Goal: Information Seeking & Learning: Learn about a topic

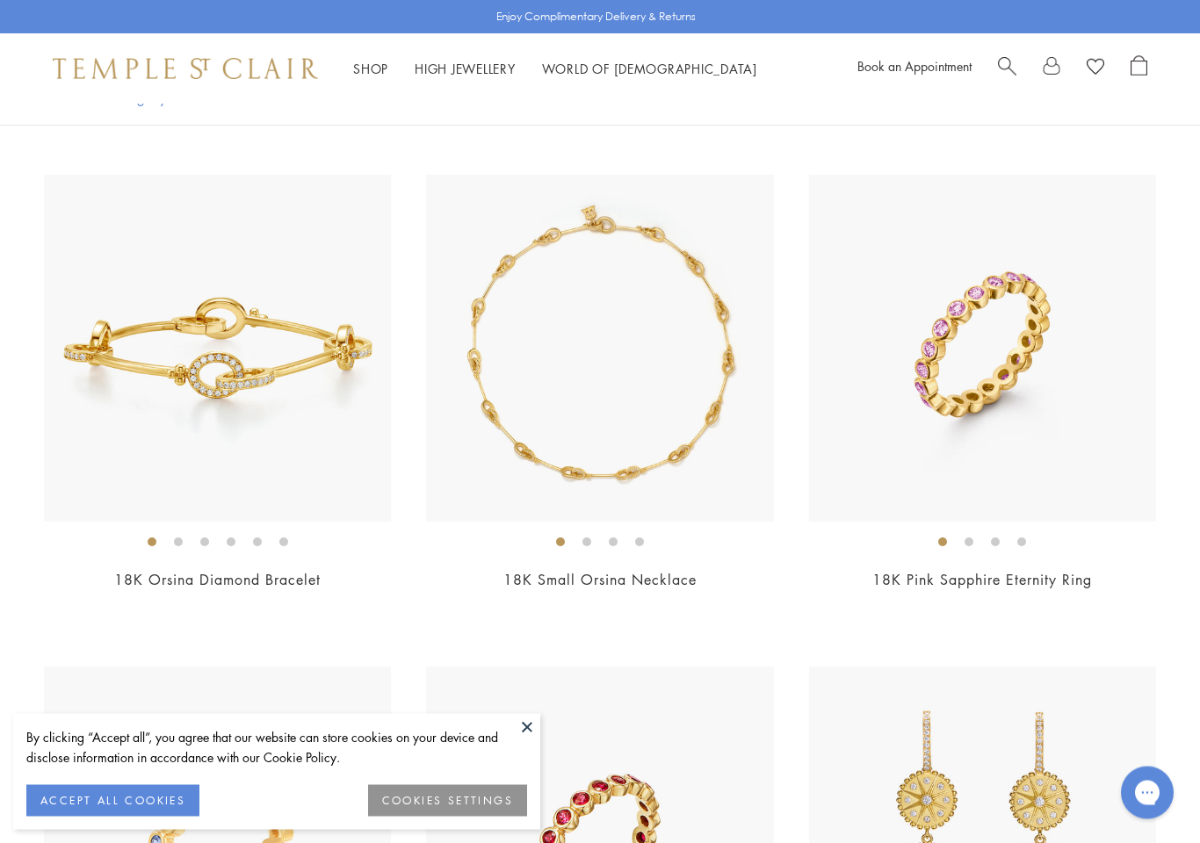
scroll to position [6775, 0]
click at [1145, 570] on h2 "18K Pink Sapphire Eternity Ring" at bounding box center [982, 580] width 347 height 20
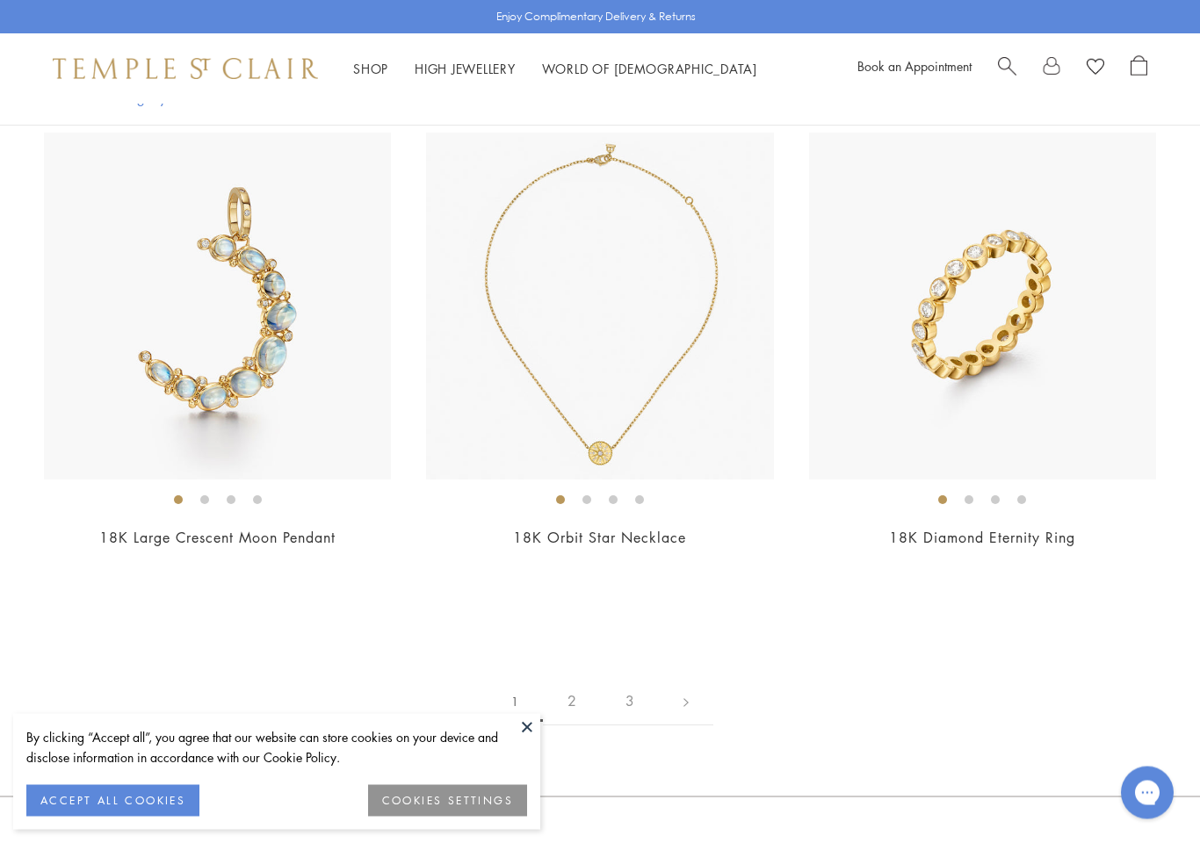
scroll to position [8311, 0]
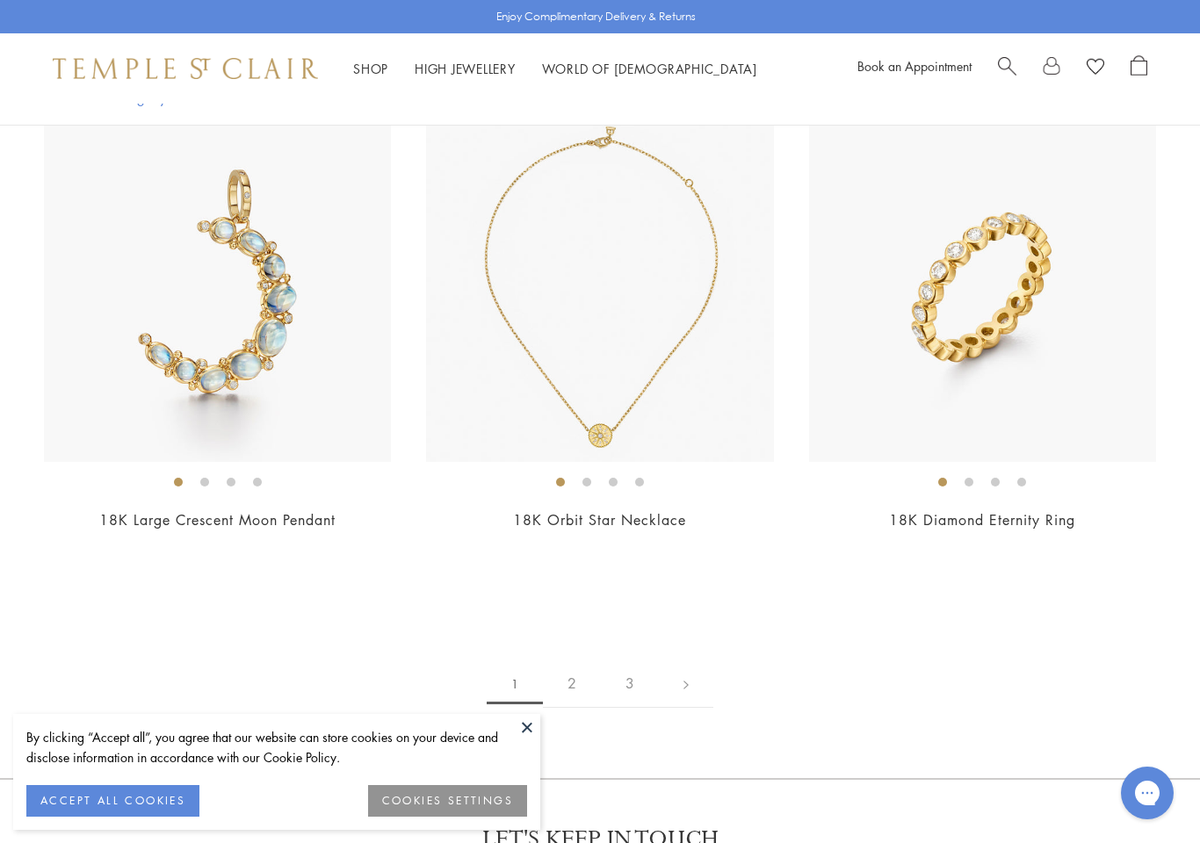
click at [86, 534] on div "$8,500" at bounding box center [217, 544] width 347 height 20
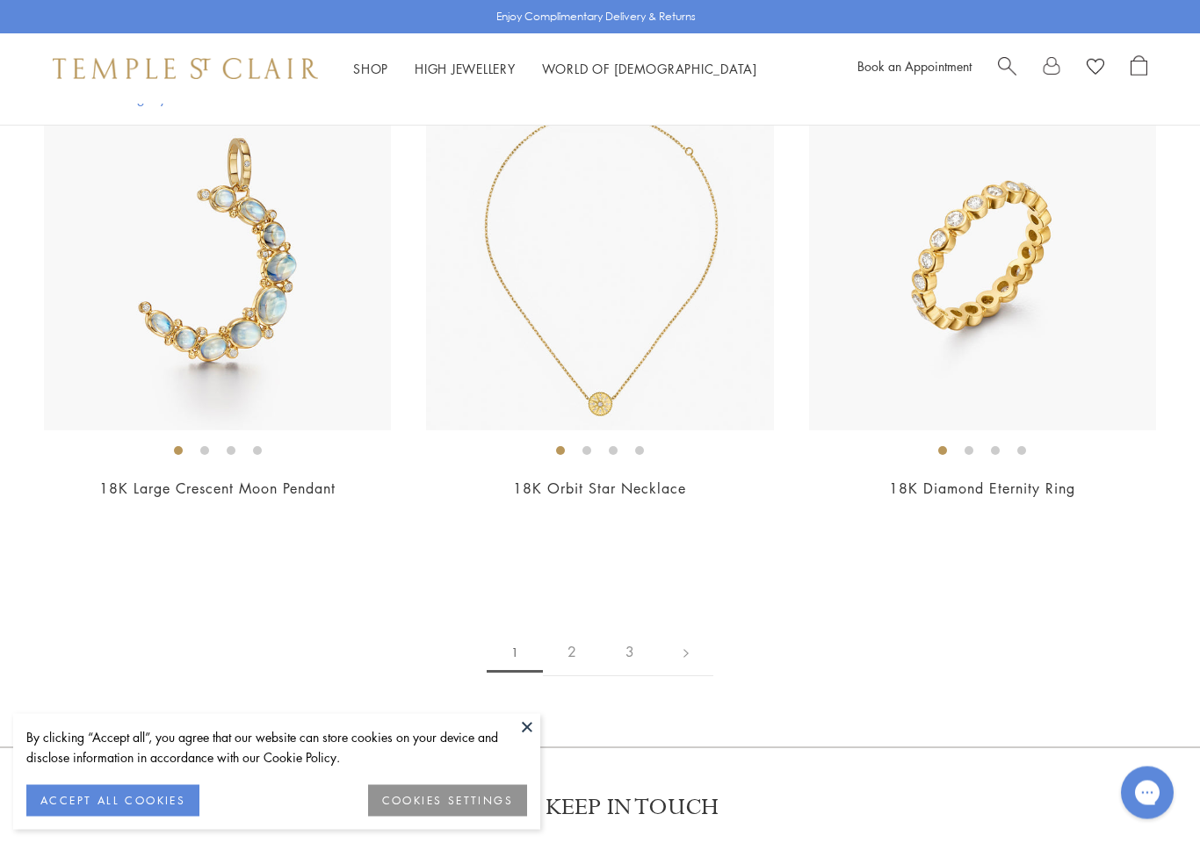
scroll to position [8344, 0]
click at [1061, 477] on link "18K Diamond Eternity Ring" at bounding box center [982, 486] width 186 height 19
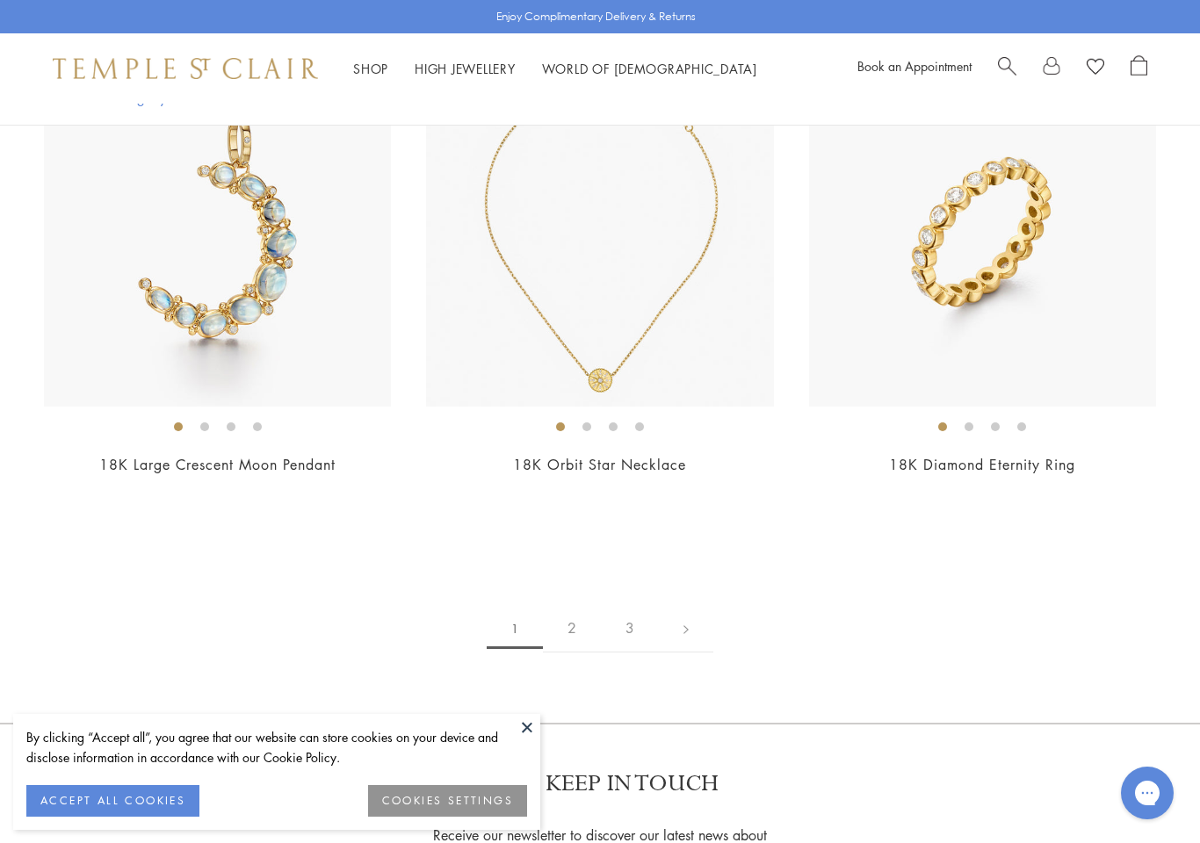
click at [570, 615] on link "2" at bounding box center [572, 628] width 58 height 48
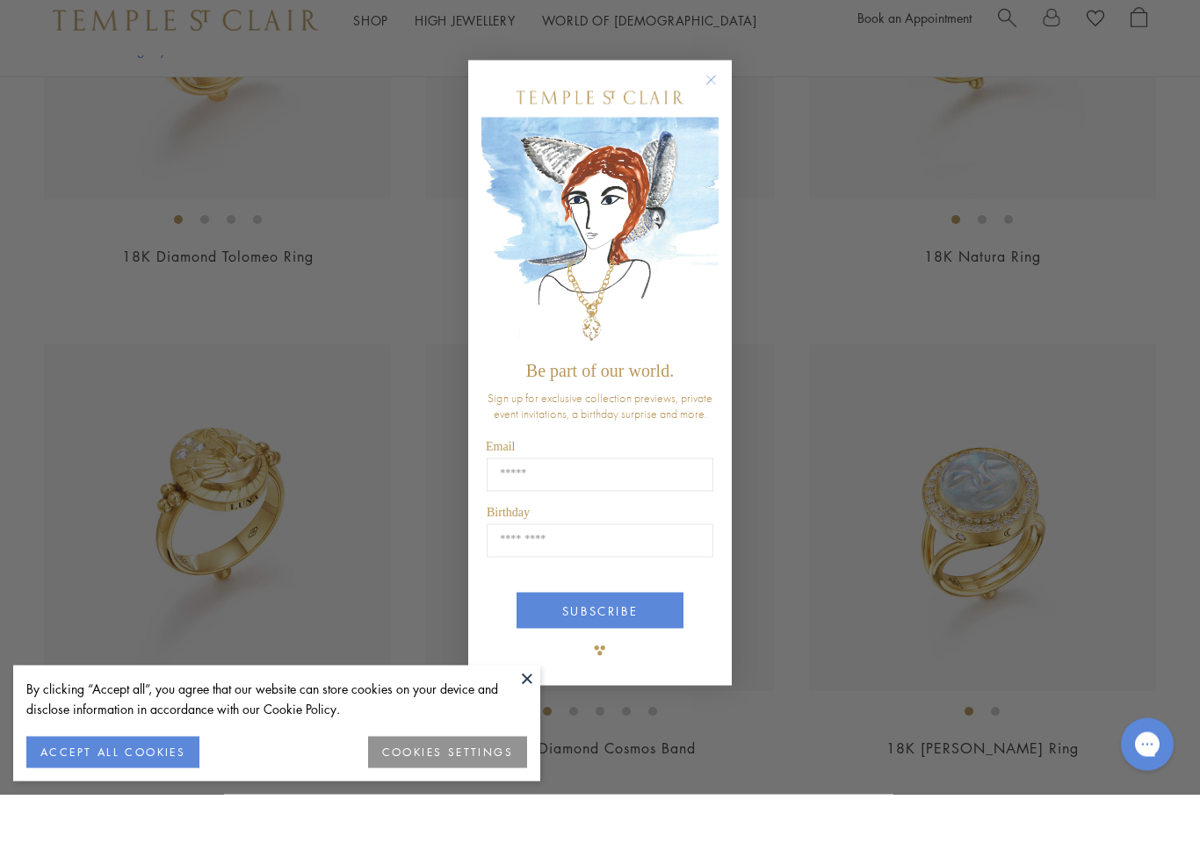
scroll to position [2130, 0]
click at [717, 119] on circle "Close dialog" at bounding box center [711, 129] width 21 height 21
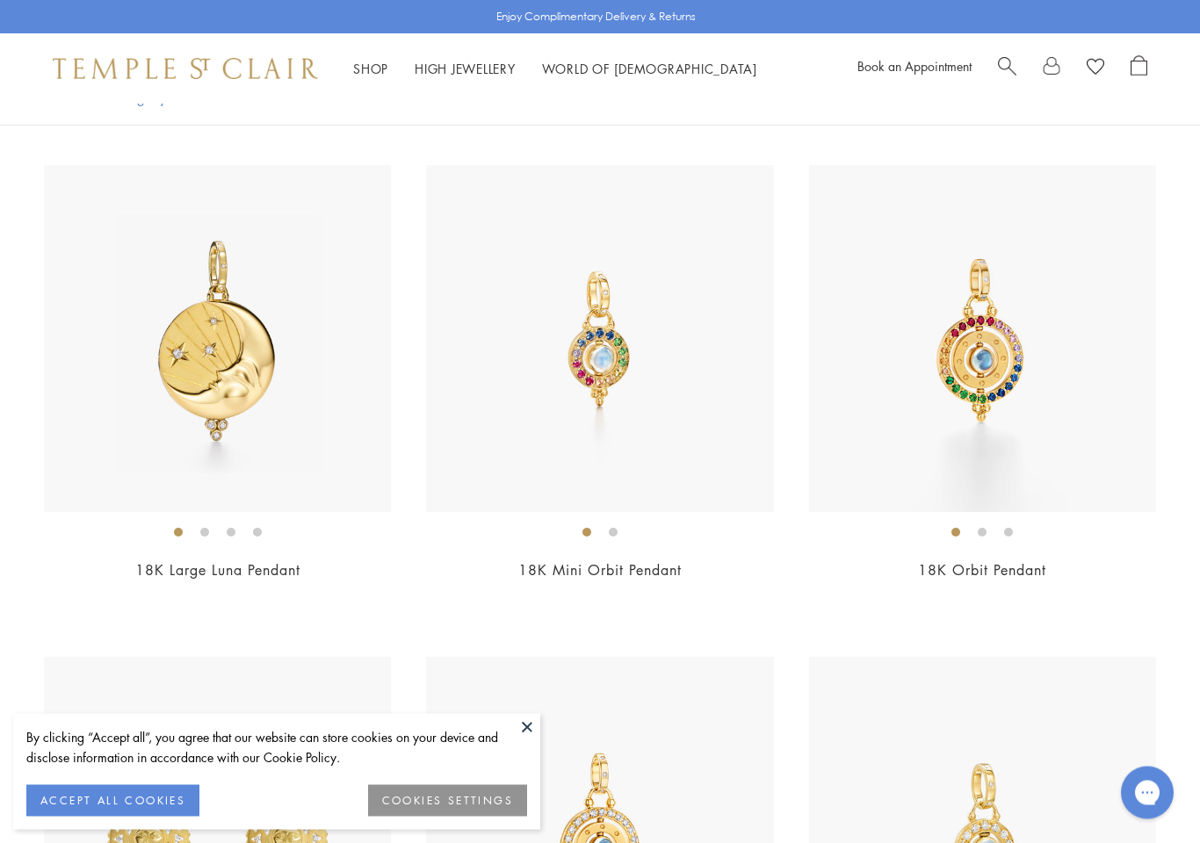
scroll to position [2849, 0]
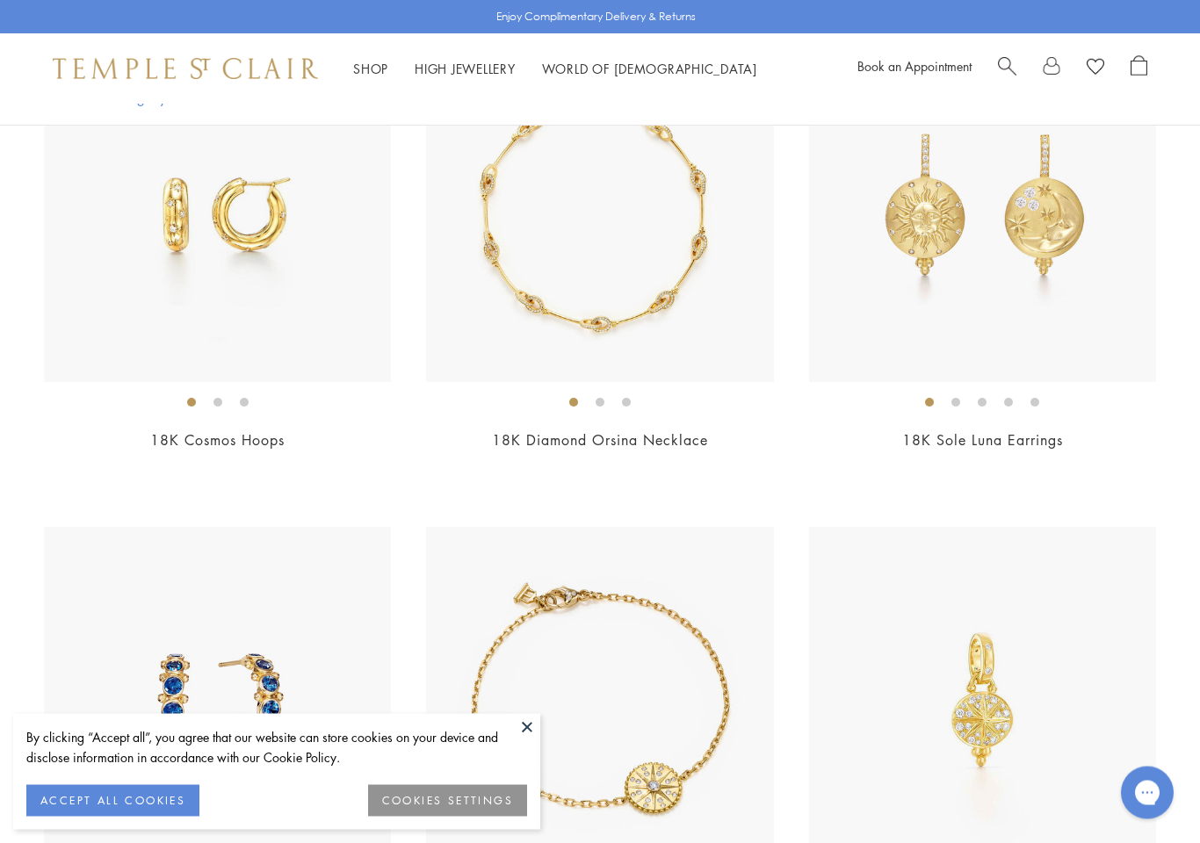
scroll to position [3965, 0]
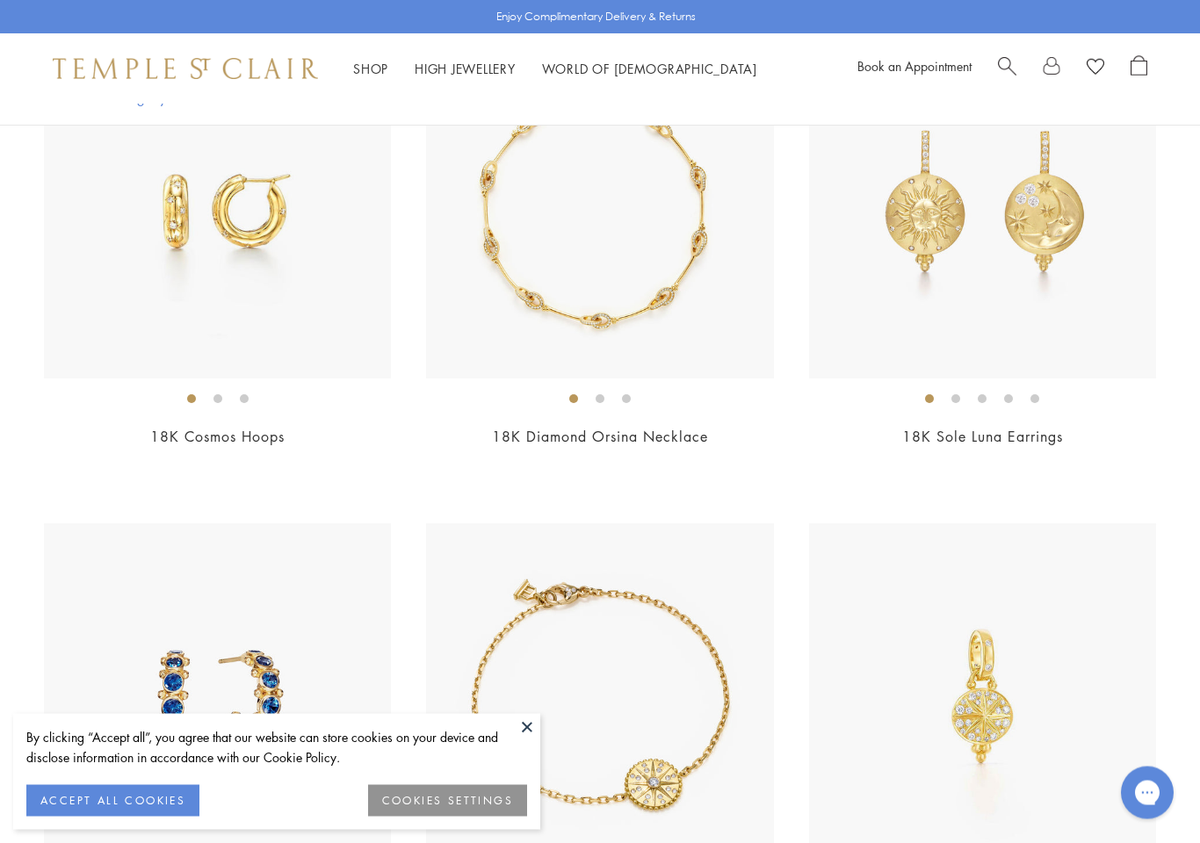
click at [732, 460] on div "$40,000" at bounding box center [599, 462] width 347 height 20
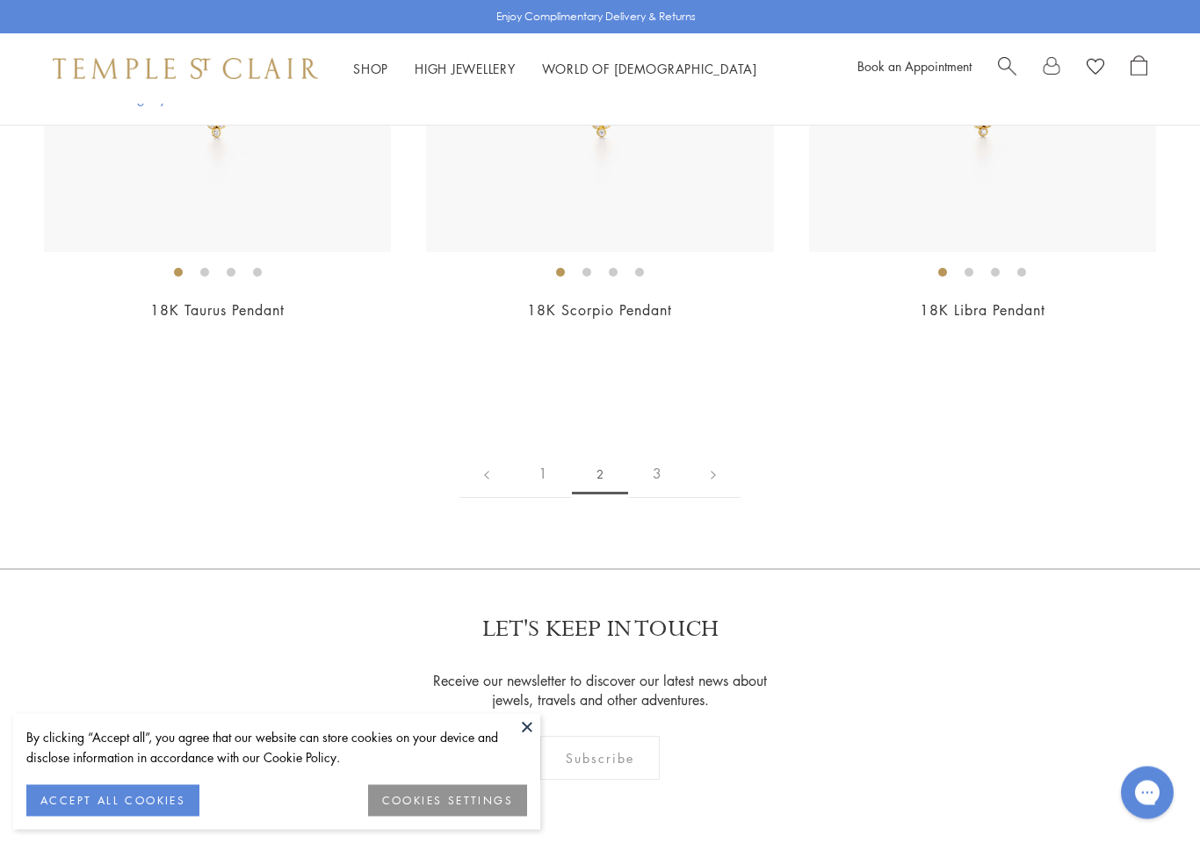
scroll to position [8561, 0]
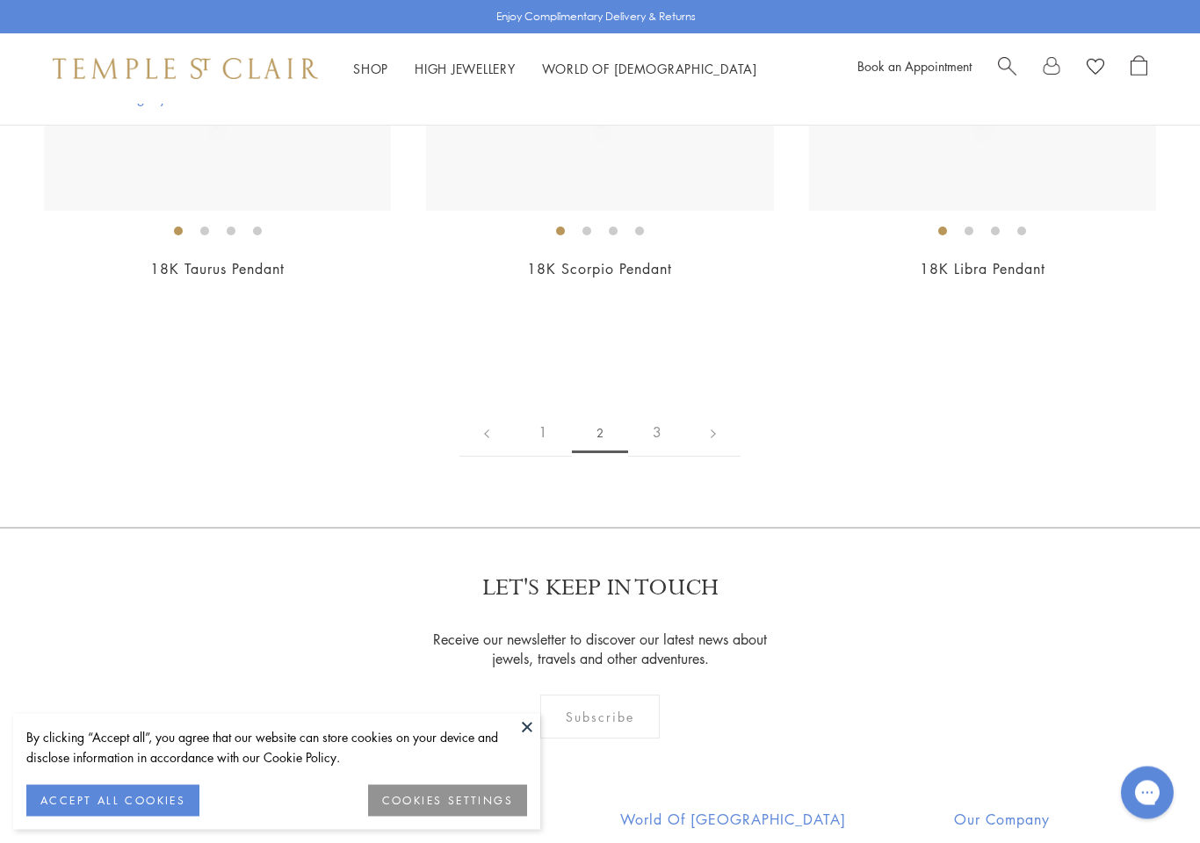
click at [655, 428] on link "3" at bounding box center [657, 433] width 58 height 48
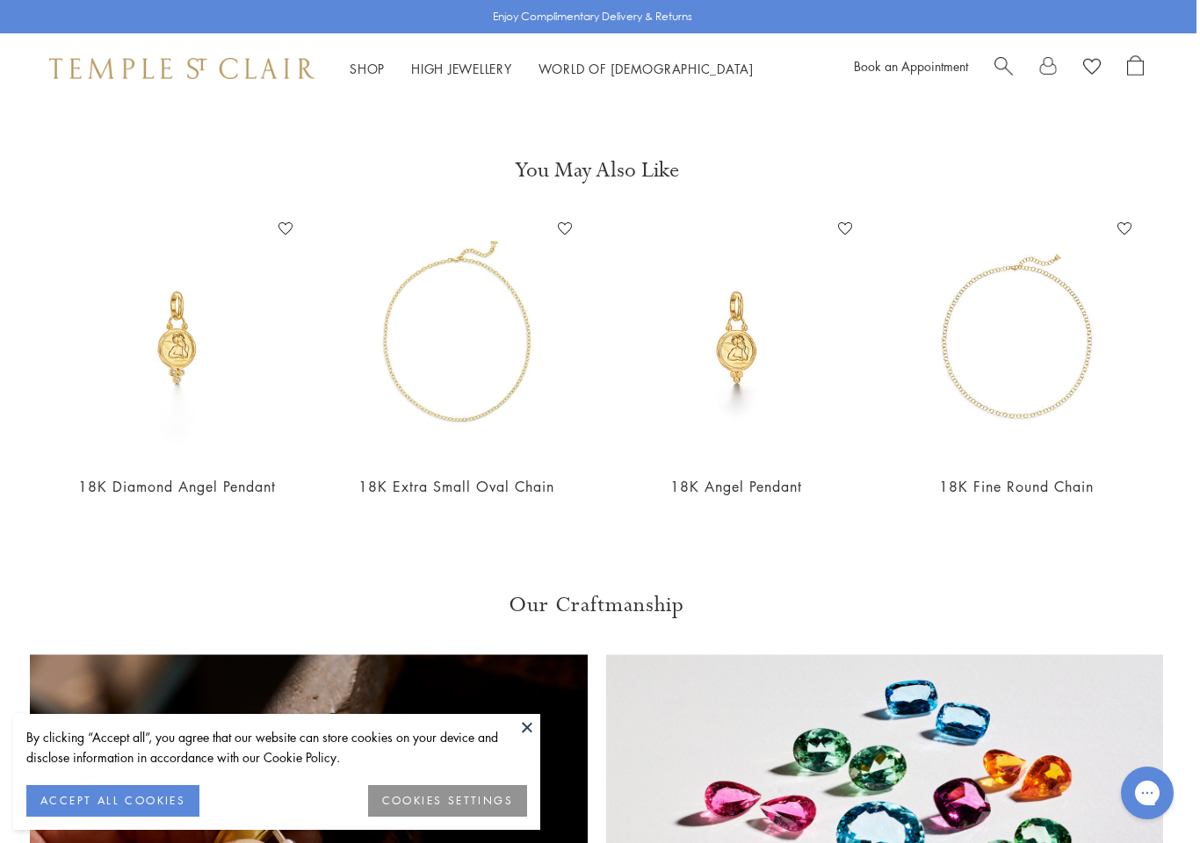
scroll to position [1184, 4]
